Goal: Transaction & Acquisition: Obtain resource

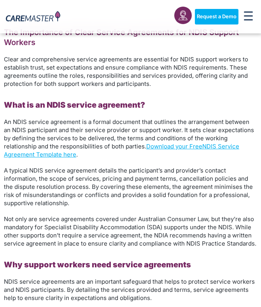
scroll to position [273, 0]
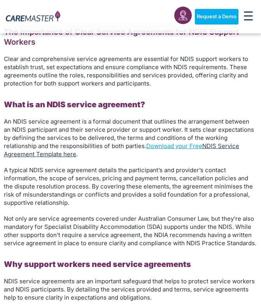
click at [187, 147] on link "NDIS Service Agreement Template here" at bounding box center [121, 150] width 235 height 16
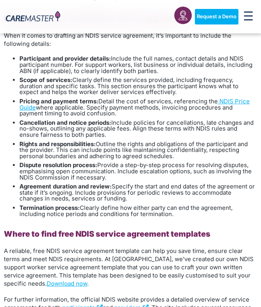
scroll to position [613, 0]
click at [228, 97] on span "NDIS Price Guide" at bounding box center [134, 104] width 230 height 14
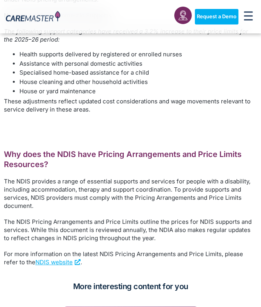
scroll to position [1201, 0]
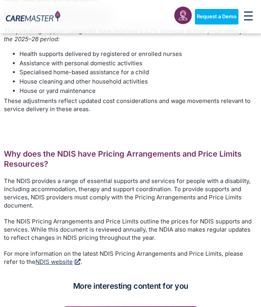
click at [47, 258] on link "NDIS website" at bounding box center [57, 261] width 45 height 7
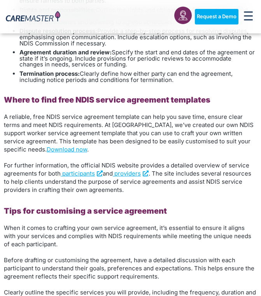
scroll to position [746, 0]
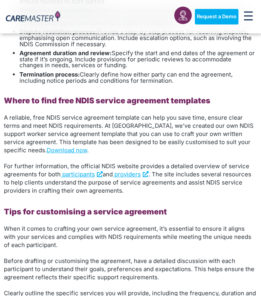
click at [178, 122] on span "A reliable, free NDIS service agreement template can help you save time, ensure…" at bounding box center [128, 134] width 249 height 40
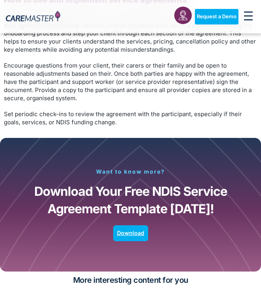
scroll to position [1147, 0]
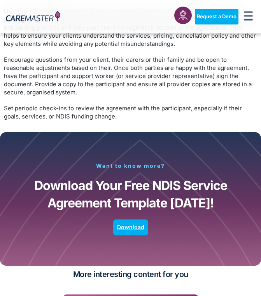
click at [141, 224] on span "Download" at bounding box center [130, 227] width 27 height 7
click at [209, 132] on div at bounding box center [130, 198] width 261 height 133
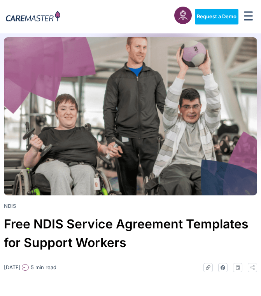
scroll to position [0, 0]
